Goal: Manage account settings

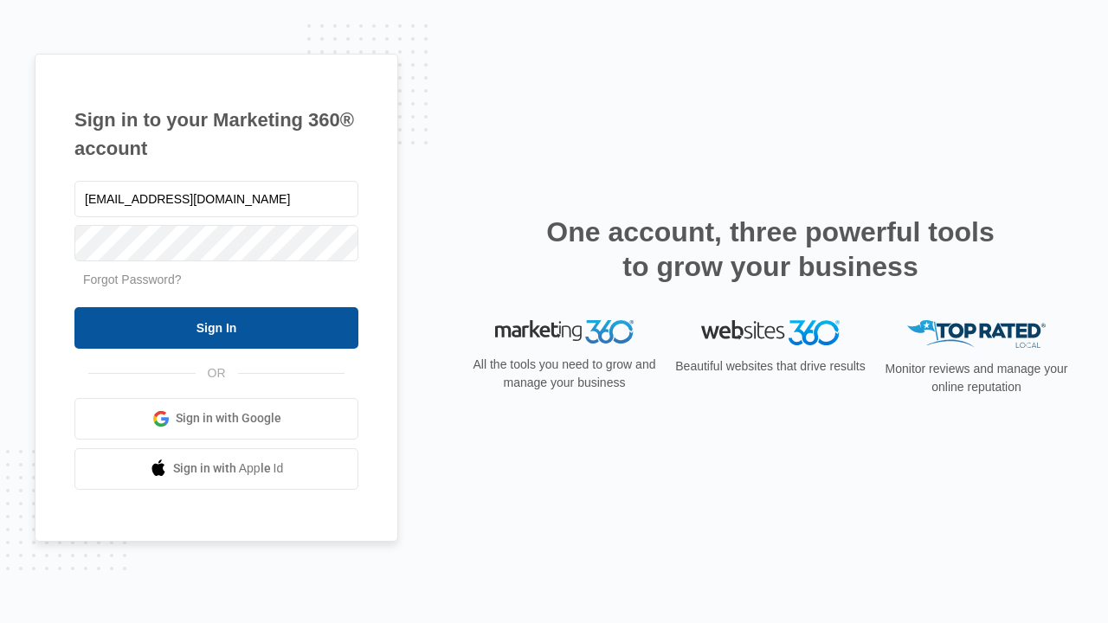
click at [216, 327] on input "Sign In" at bounding box center [216, 328] width 284 height 42
